Goal: Transaction & Acquisition: Purchase product/service

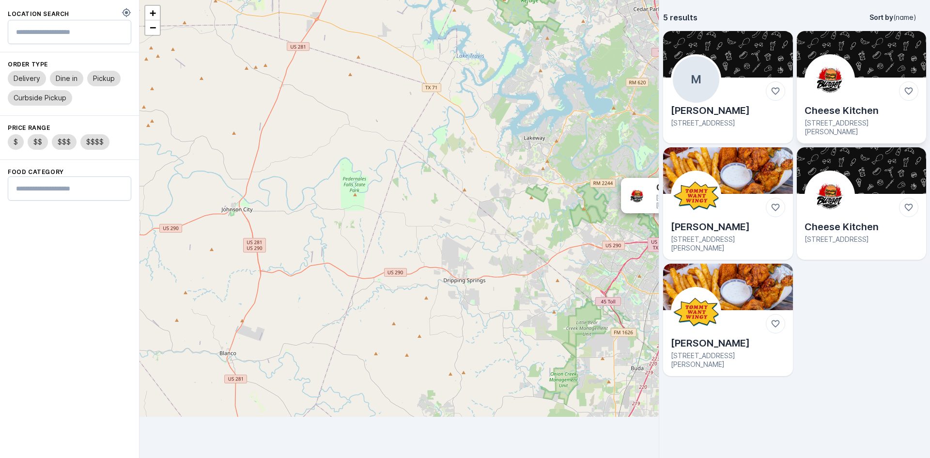
click at [840, 59] on img at bounding box center [830, 79] width 47 height 47
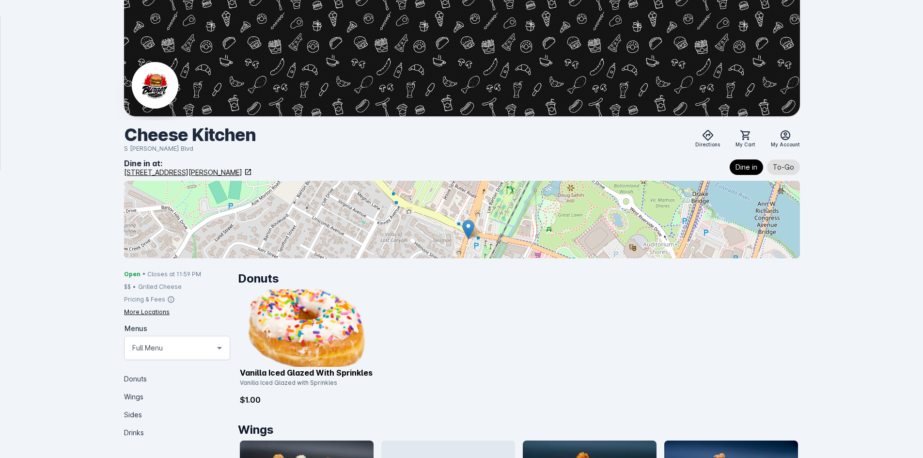
click at [333, 325] on img at bounding box center [307, 328] width 134 height 78
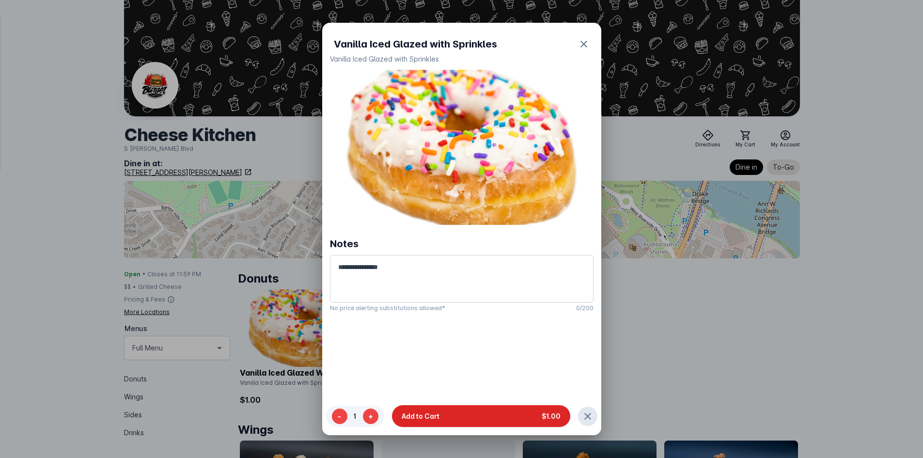
click at [512, 411] on button "Add to Cart $1.00" at bounding box center [481, 417] width 178 height 22
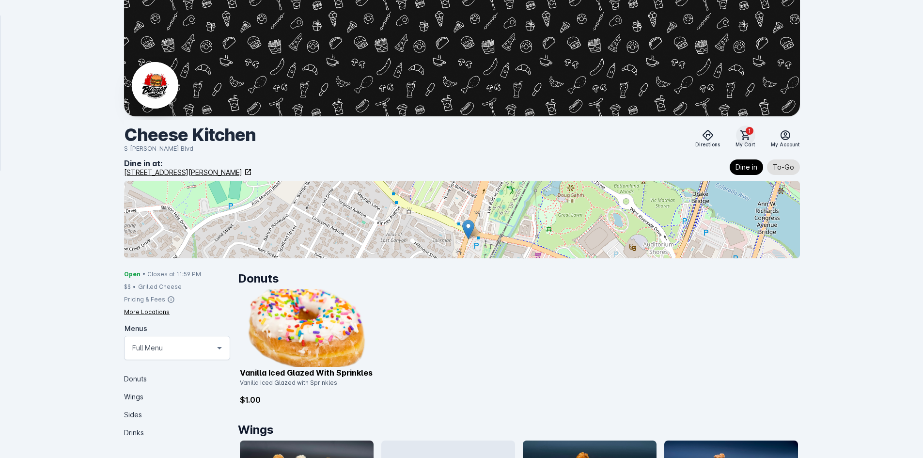
click at [751, 134] on span "1" at bounding box center [750, 131] width 8 height 8
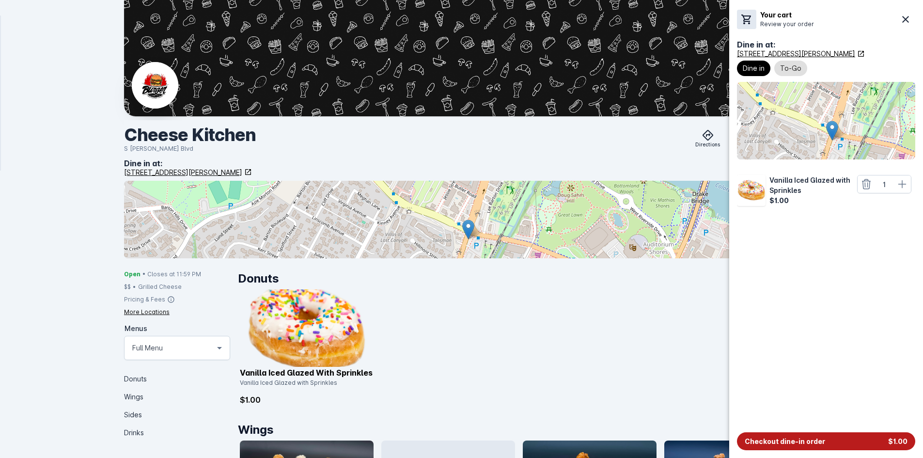
click at [813, 439] on span "Checkout dine-in order" at bounding box center [785, 441] width 80 height 10
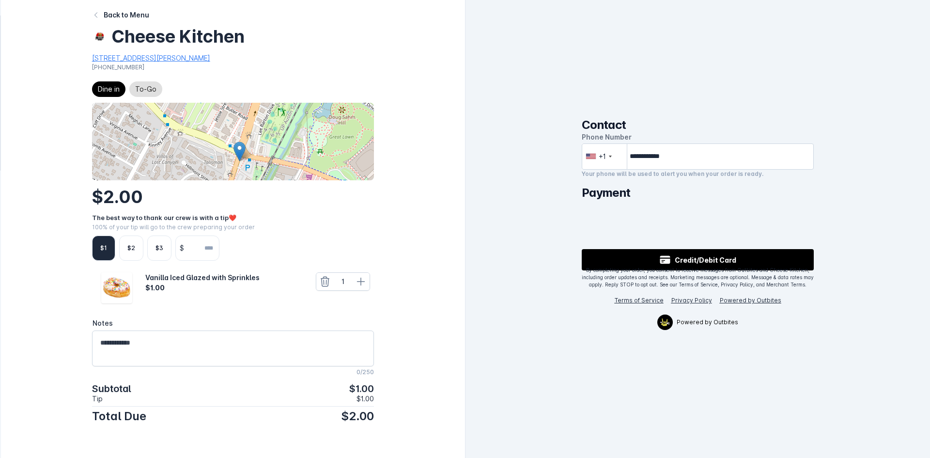
click at [104, 246] on div "$1" at bounding box center [103, 248] width 7 height 9
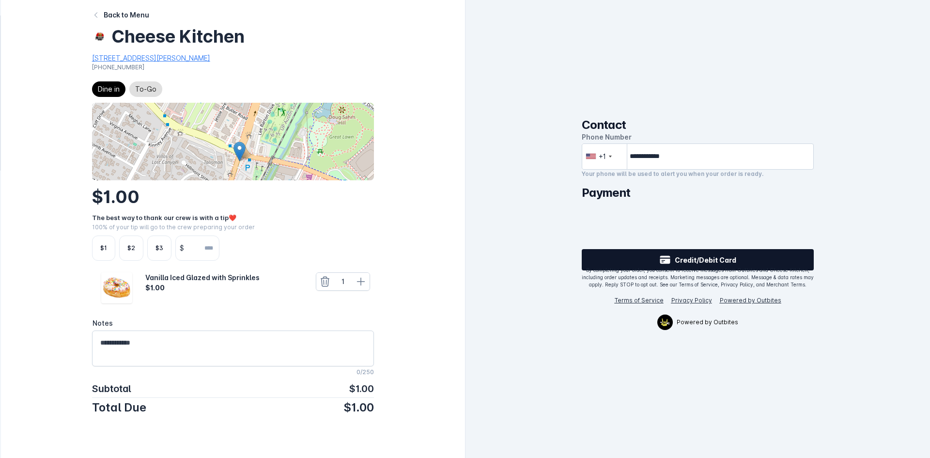
click at [705, 259] on span "Credit/Debit Card" at bounding box center [706, 260] width 62 height 10
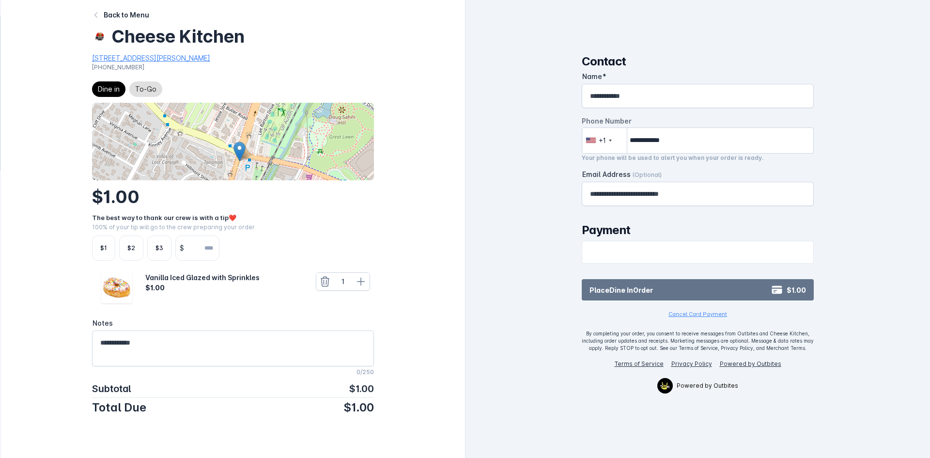
click at [597, 289] on span "Place Dine In Order" at bounding box center [621, 290] width 63 height 10
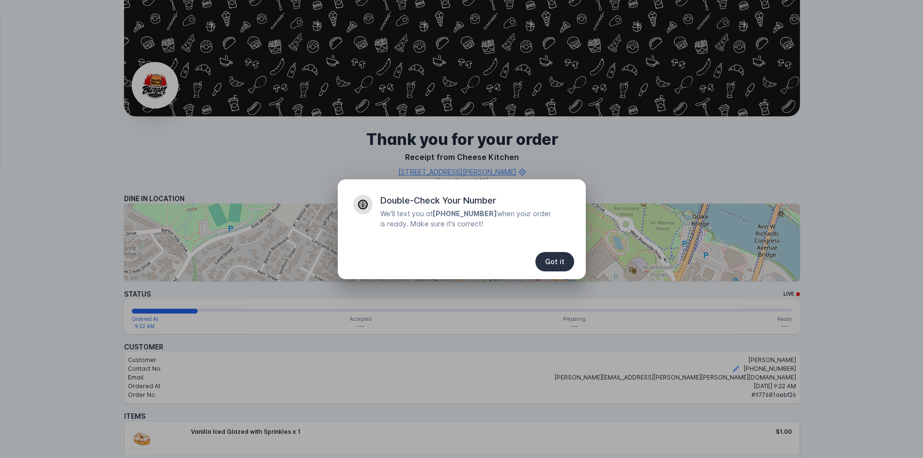
click at [553, 258] on span "Got it" at bounding box center [554, 261] width 19 height 7
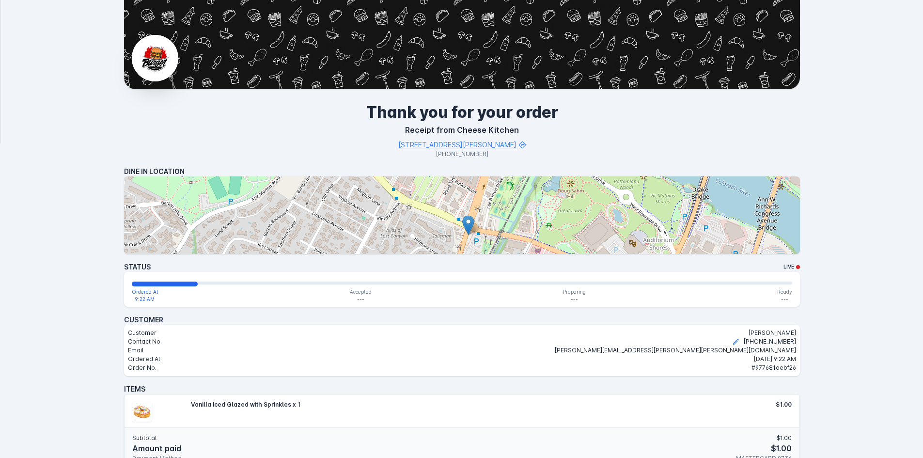
scroll to position [145, 0]
